Goal: Transaction & Acquisition: Purchase product/service

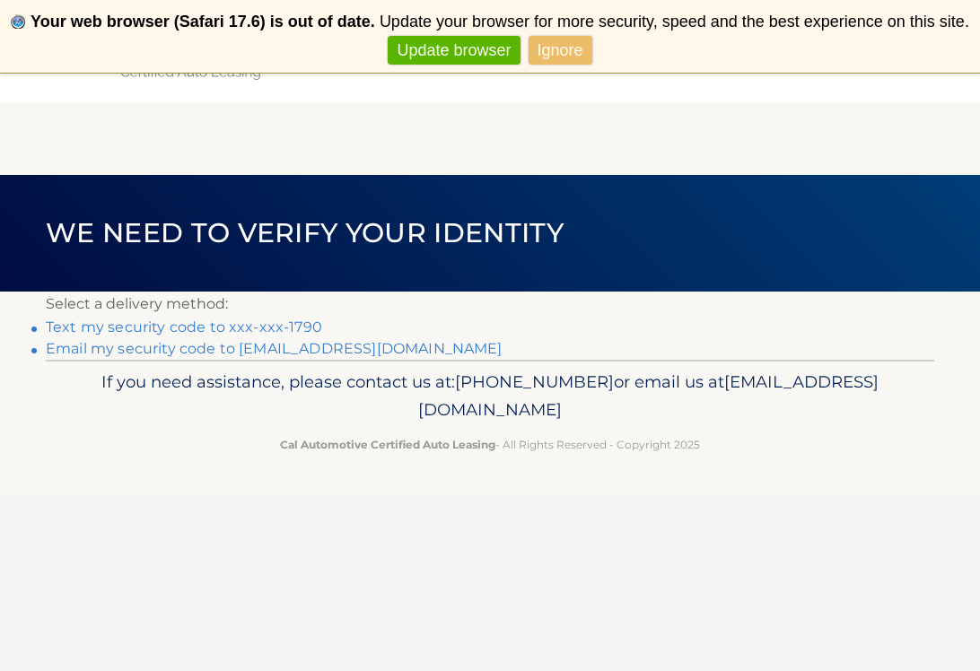
click at [176, 327] on link "Text my security code to xxx-xxx-1790" at bounding box center [184, 327] width 276 height 17
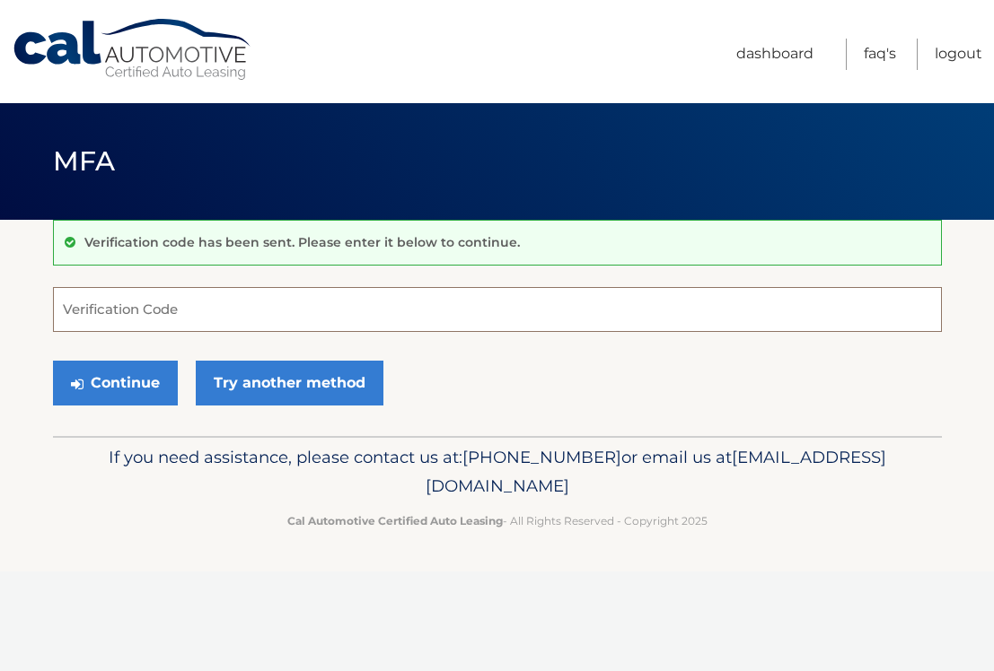
click at [81, 312] on input "Verification Code" at bounding box center [497, 309] width 889 height 45
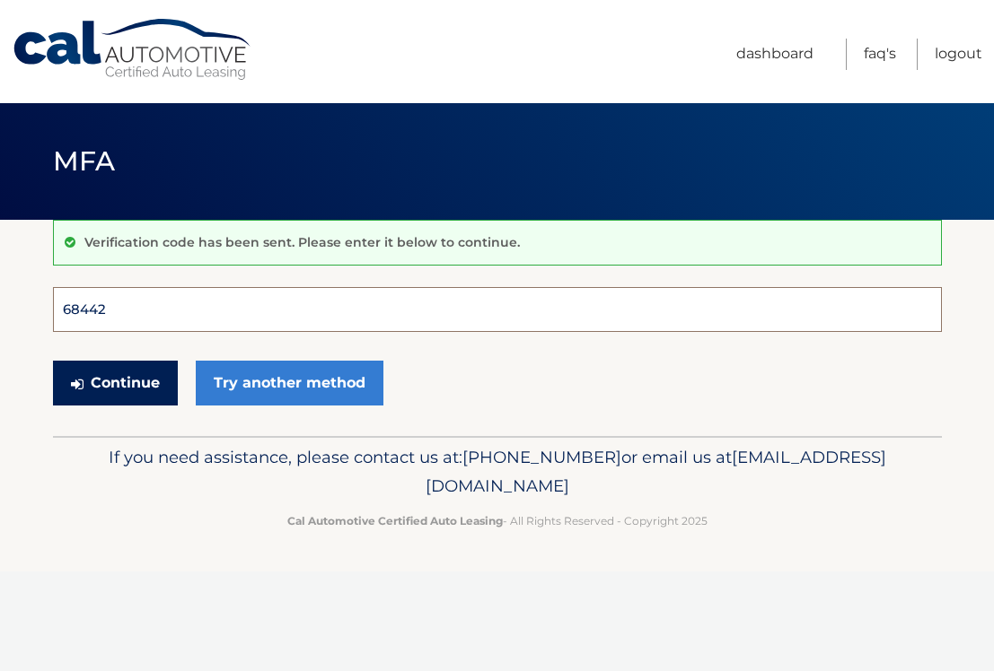
type input "684429"
click at [114, 382] on button "Continue" at bounding box center [115, 383] width 125 height 45
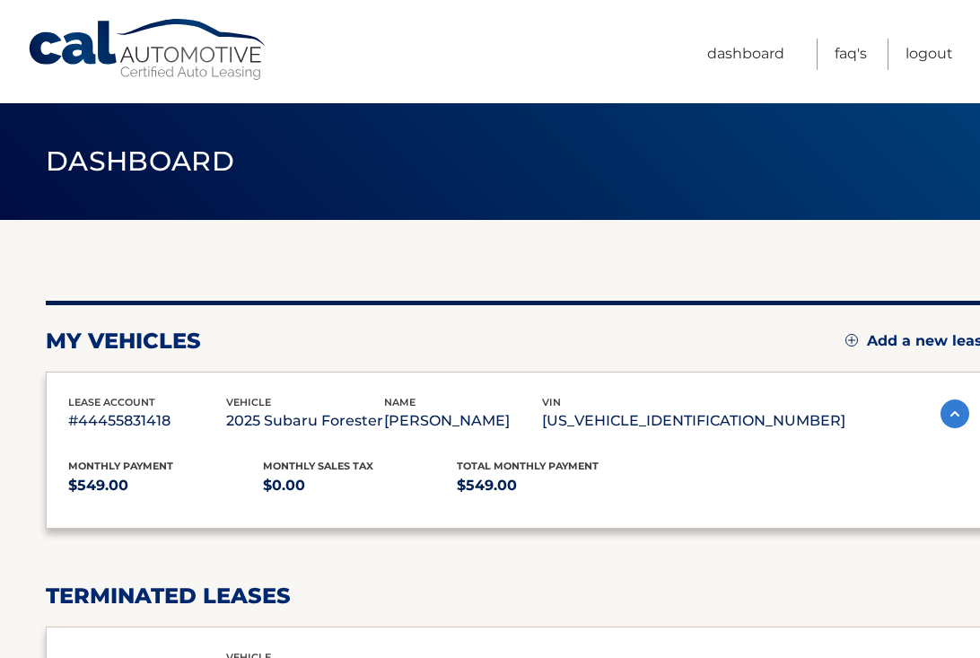
click at [116, 380] on div "lease account #44455831418 vehicle 2025 Subaru Forester name GEORGE RANNAZZI vi…" at bounding box center [519, 451] width 946 height 158
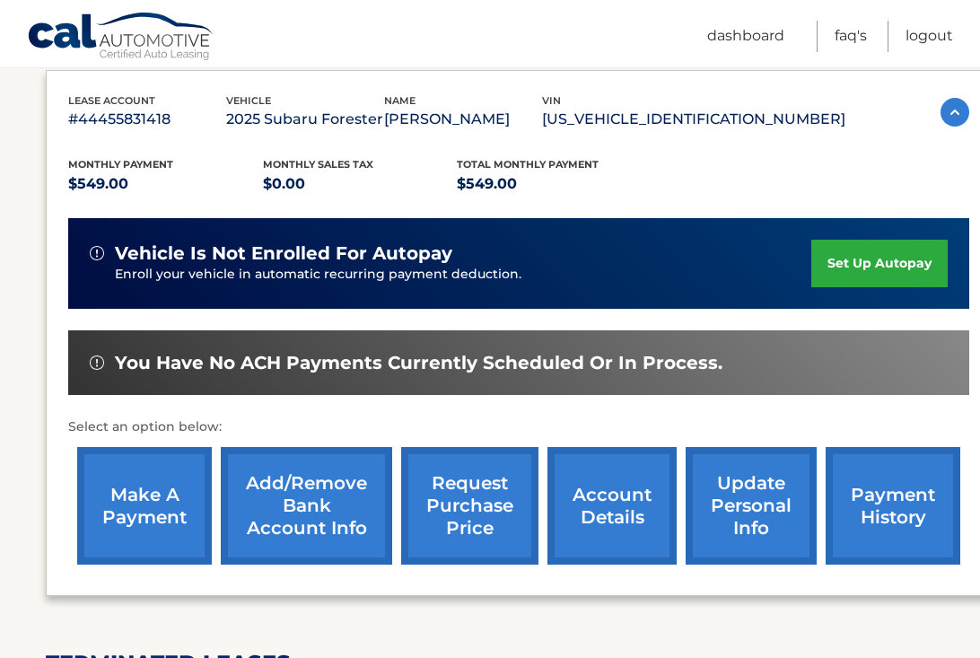
scroll to position [314, 0]
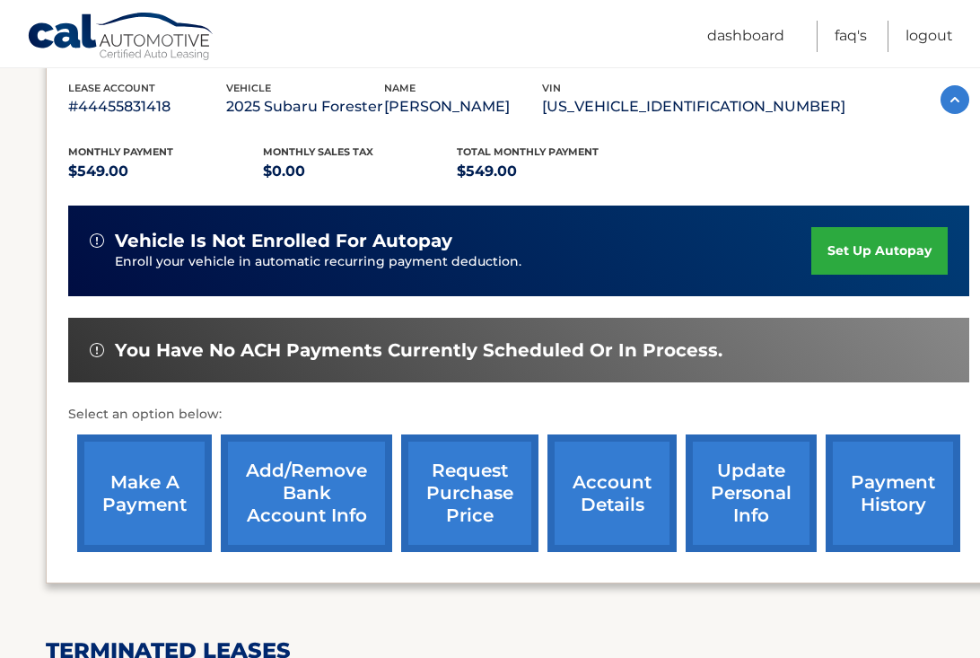
click at [137, 498] on link "make a payment" at bounding box center [144, 493] width 135 height 118
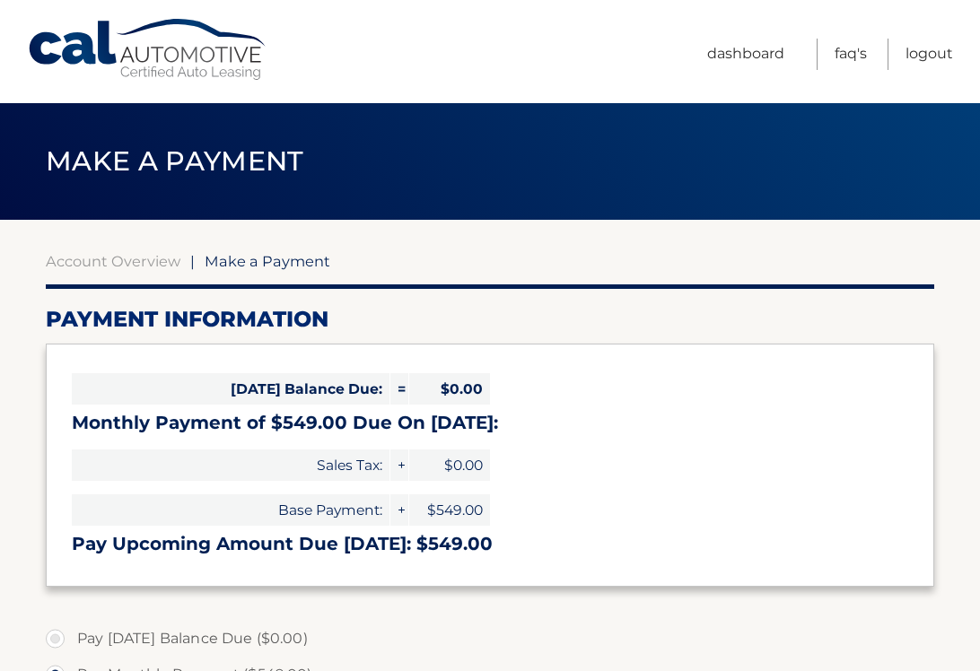
select select "NzZjOTQ0ZTQtYThiMC00MTAzLWE4OGMtMDA2NTdkNDFmZTk0"
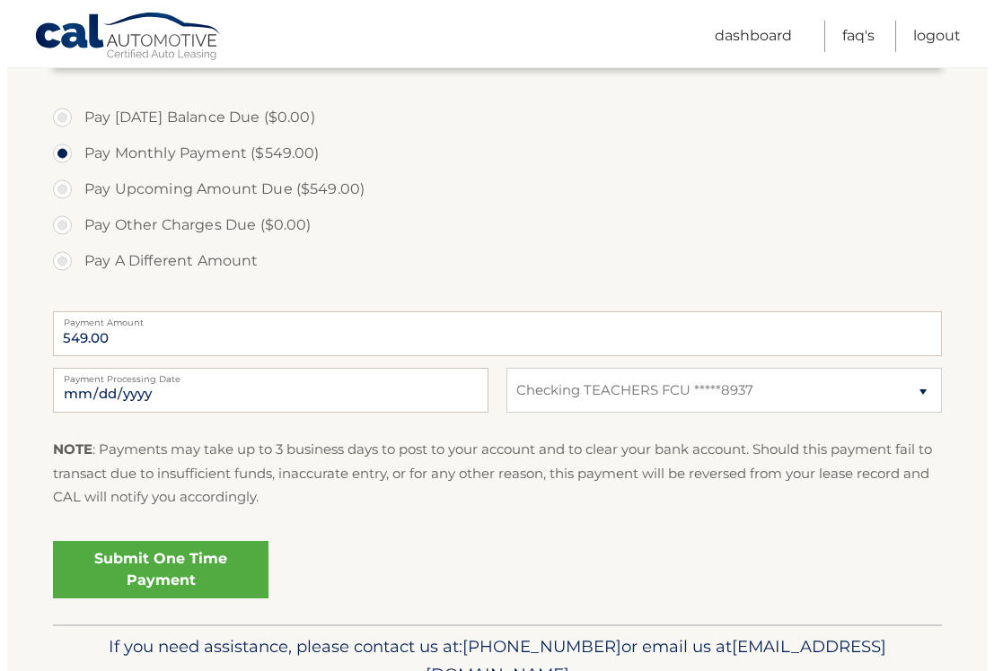
scroll to position [535, 0]
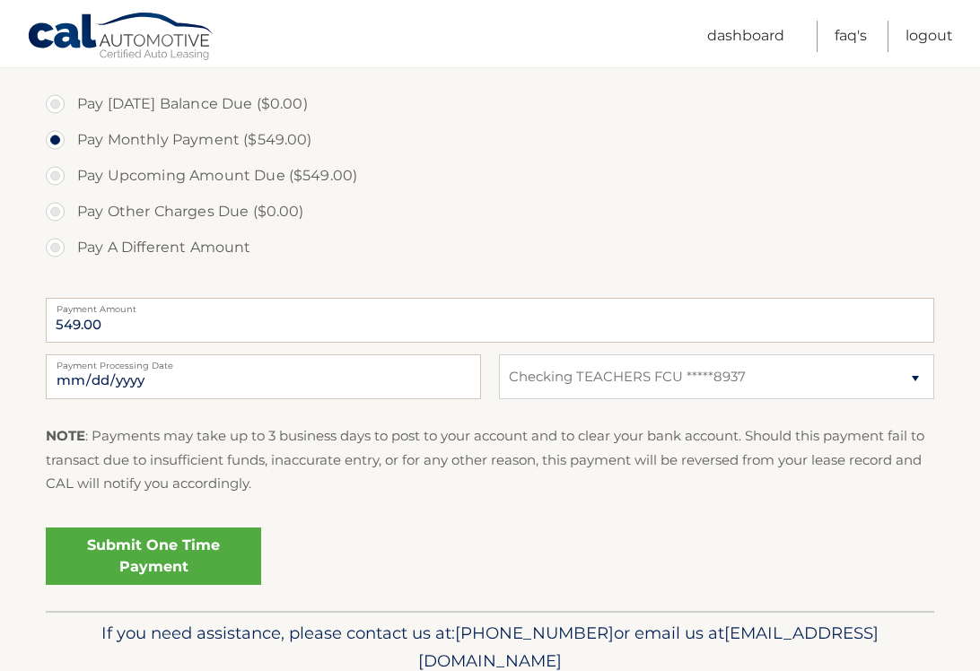
click at [151, 555] on link "Submit One Time Payment" at bounding box center [153, 556] width 215 height 57
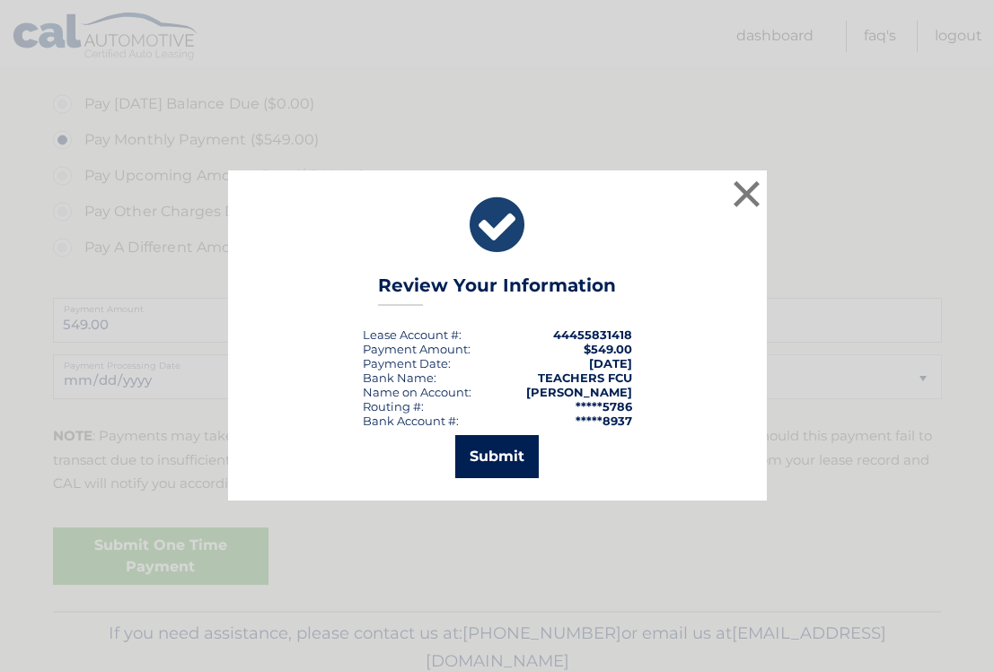
click at [497, 452] on button "Submit" at bounding box center [496, 456] width 83 height 43
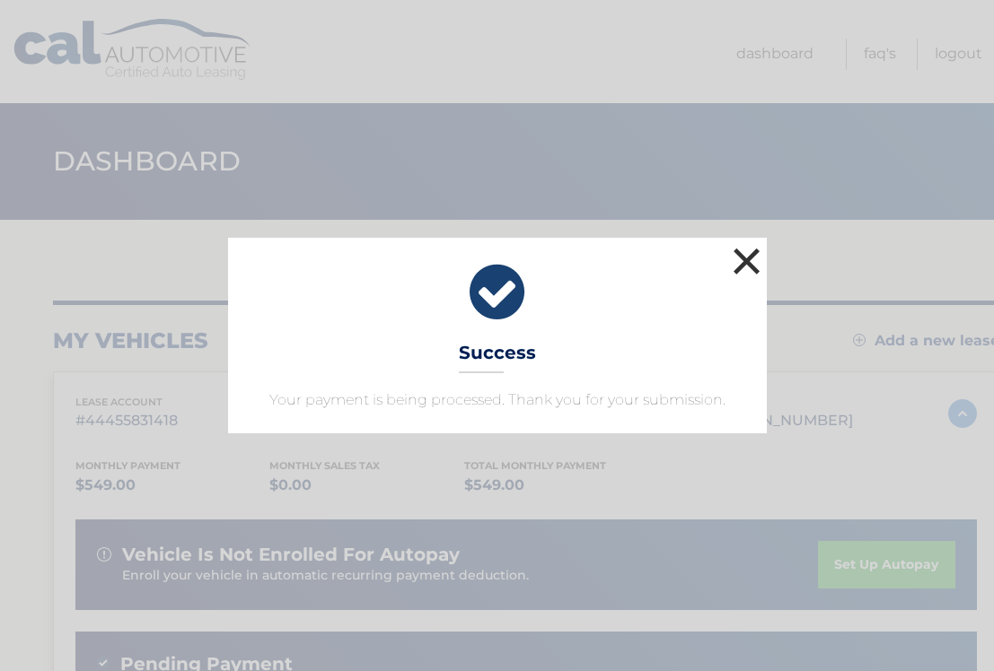
click at [740, 257] on button "×" at bounding box center [747, 261] width 36 height 36
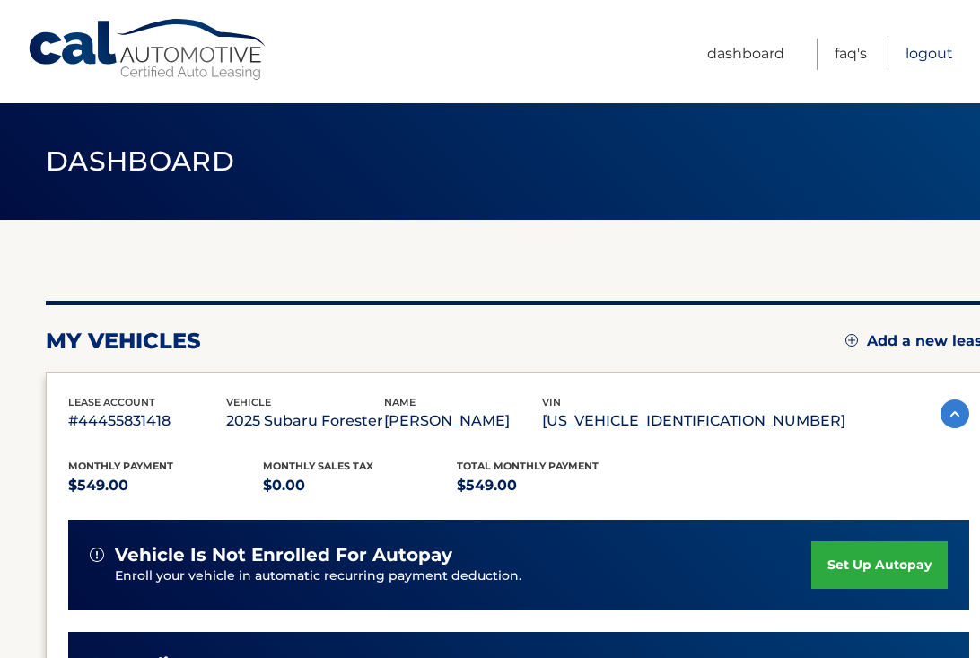
click at [919, 51] on link "Logout" at bounding box center [930, 54] width 48 height 31
